Goal: Information Seeking & Learning: Learn about a topic

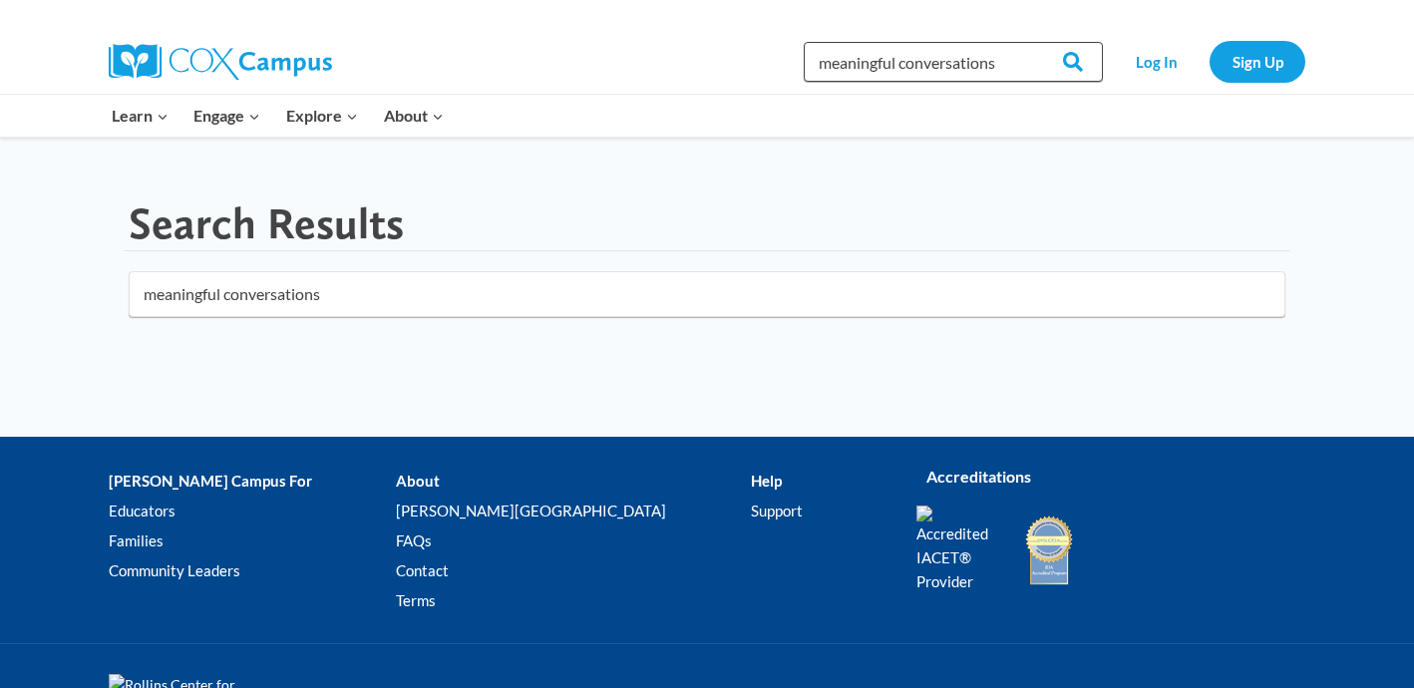
drag, startPoint x: 1007, startPoint y: 68, endPoint x: 732, endPoint y: 67, distance: 275.1
click at [732, 67] on div "Search in [URL][DOMAIN_NAME] meaningful conversations Search Search Log In Sign…" at bounding box center [937, 62] width 738 height 64
type input "the power of language"
click at [1025, 42] on input "Search" at bounding box center [1064, 62] width 78 height 40
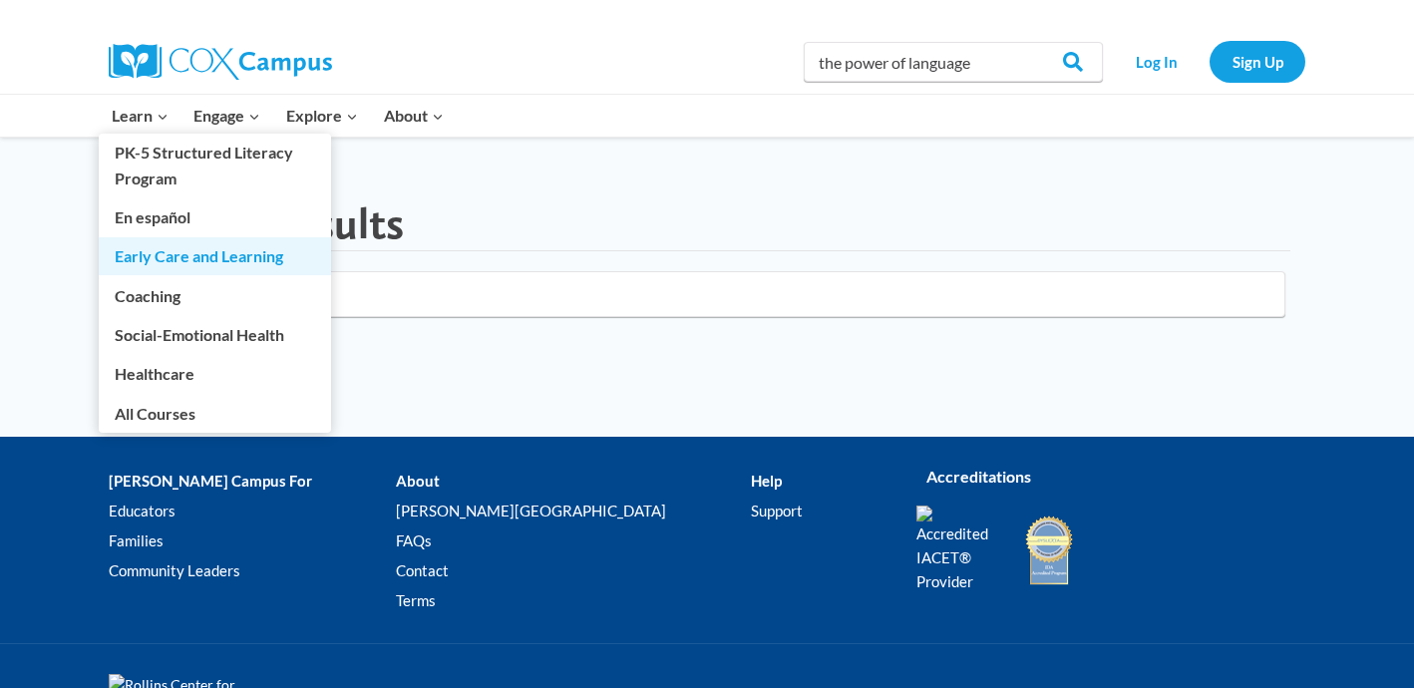
click at [193, 267] on link "Early Care and Learning" at bounding box center [215, 256] width 232 height 38
